Goal: Check status: Check status

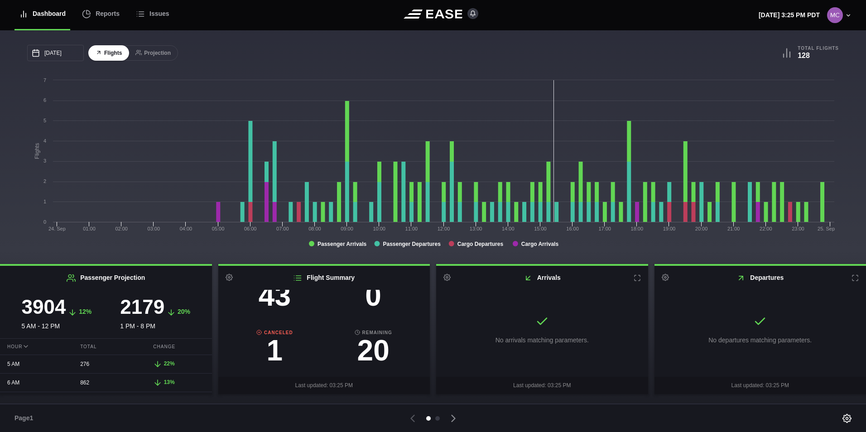
scroll to position [95, 0]
click at [268, 350] on h3 "1" at bounding box center [274, 350] width 99 height 29
select select "CANCELED"
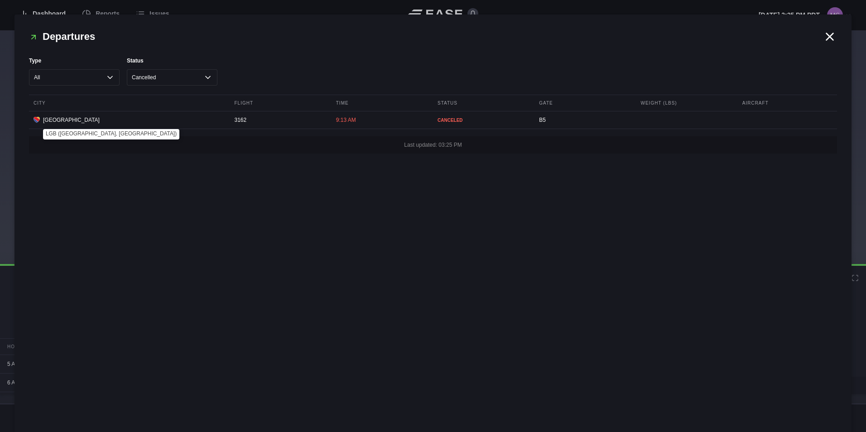
click at [57, 124] on span "[GEOGRAPHIC_DATA]" at bounding box center [71, 120] width 57 height 8
click at [827, 37] on icon at bounding box center [830, 37] width 14 height 14
